Goal: Use online tool/utility: Use online tool/utility

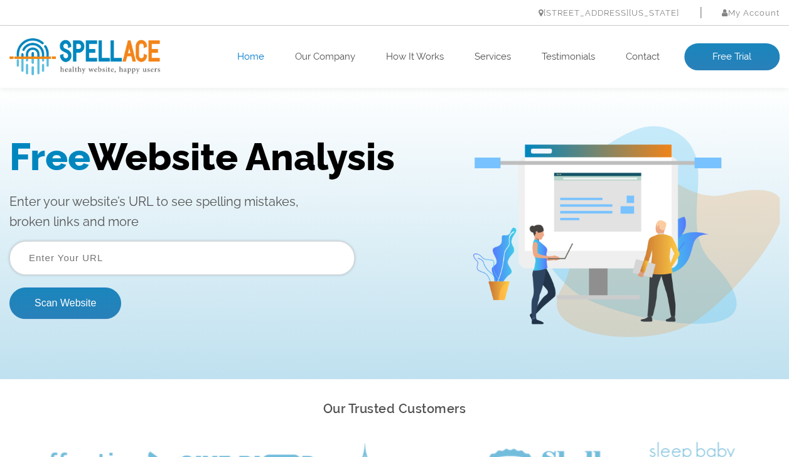
click at [137, 261] on input "text" at bounding box center [181, 258] width 345 height 34
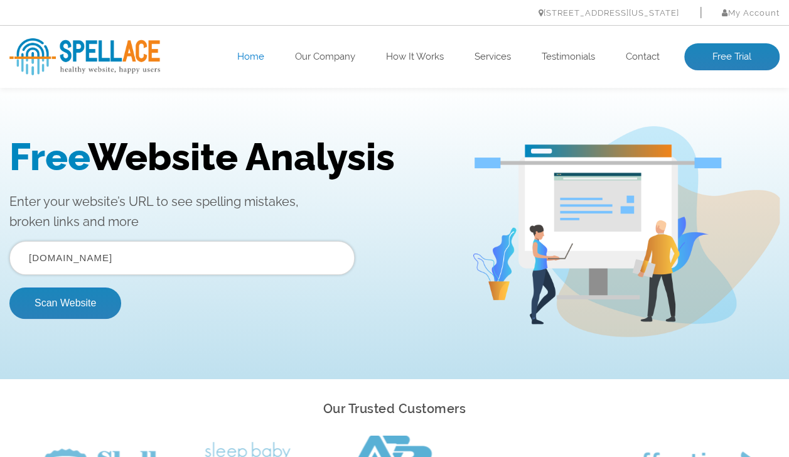
type input "[DOMAIN_NAME]"
click at [100, 304] on button "Scan Website" at bounding box center [65, 302] width 112 height 31
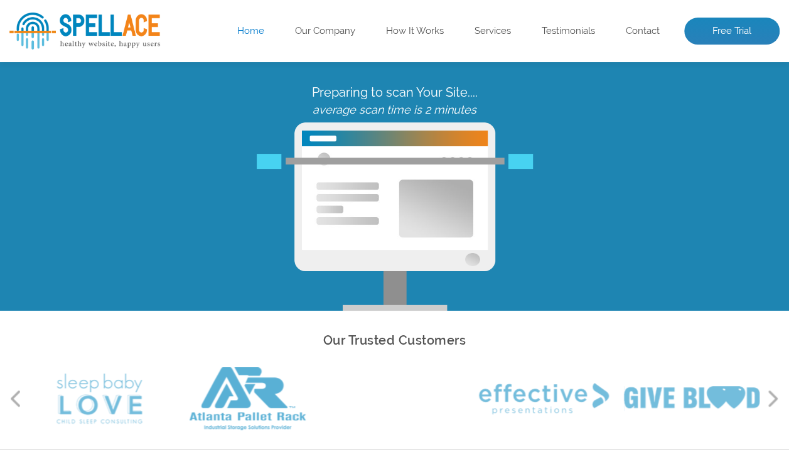
scroll to position [73, 0]
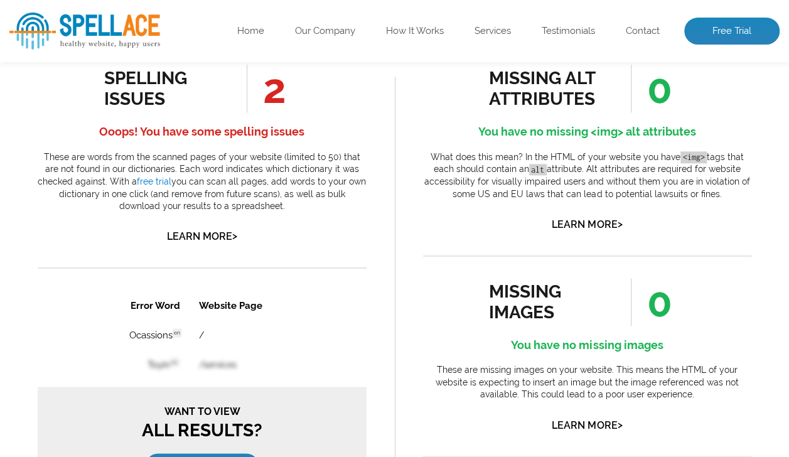
scroll to position [684, 0]
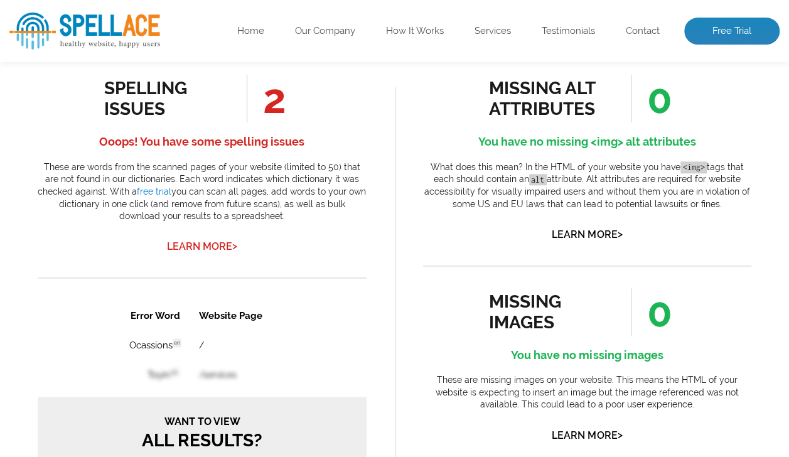
click at [220, 247] on link "Learn More >" at bounding box center [202, 246] width 70 height 12
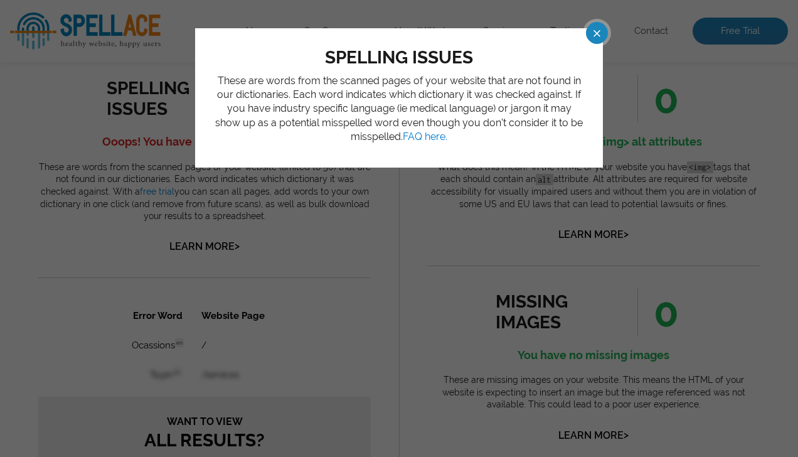
click at [596, 46] on div "spelling issues These are words from the scanned pages of your website that are…" at bounding box center [399, 97] width 408 height 139
click at [596, 33] on span at bounding box center [586, 33] width 22 height 22
